Goal: Check status: Check status

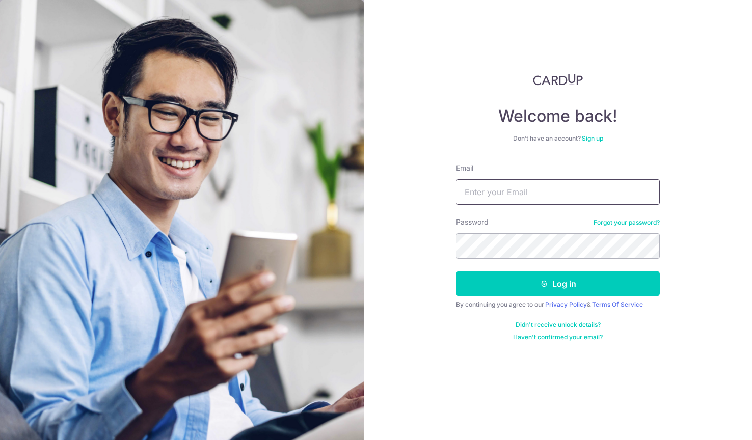
type input "[EMAIL_ADDRESS][DOMAIN_NAME]"
click at [558, 284] on button "Log in" at bounding box center [558, 283] width 204 height 25
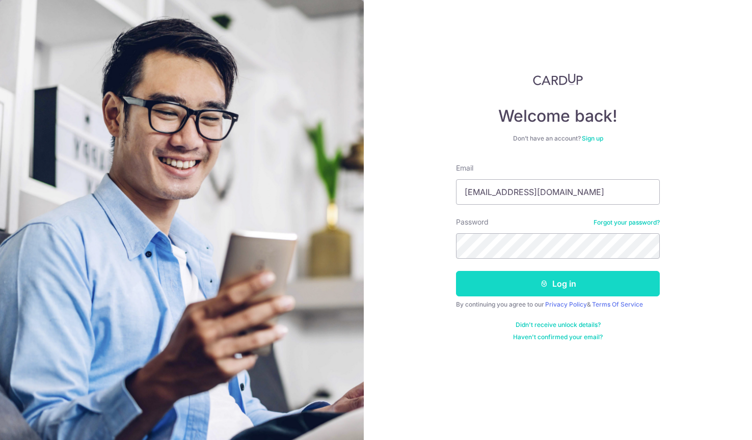
click at [538, 287] on button "Log in" at bounding box center [558, 283] width 204 height 25
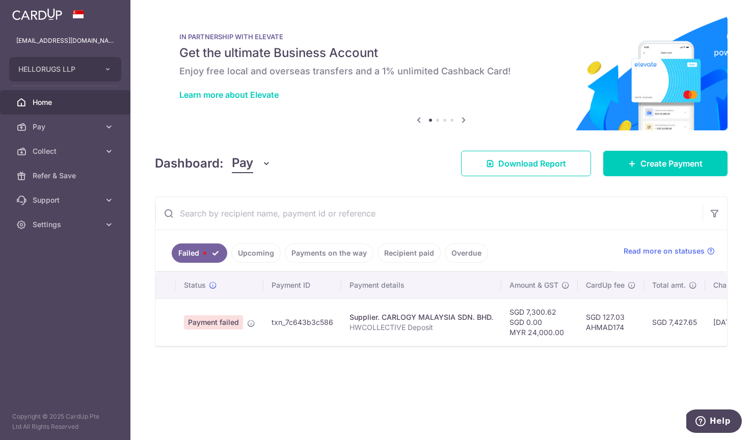
click at [258, 252] on link "Upcoming" at bounding box center [255, 253] width 49 height 19
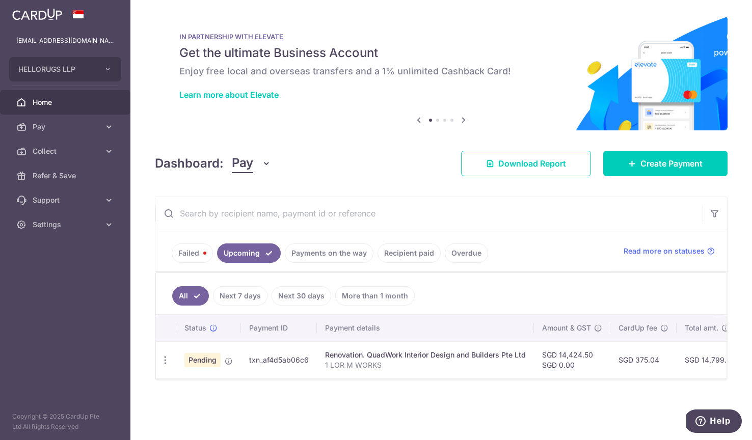
click at [207, 360] on span "Pending" at bounding box center [202, 360] width 36 height 14
